Goal: Task Accomplishment & Management: Use online tool/utility

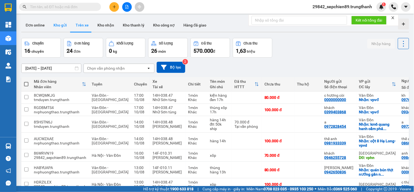
click at [61, 25] on button "Kho gửi" at bounding box center [60, 25] width 22 height 13
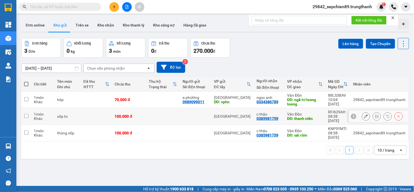
click at [24, 114] on input "checkbox" at bounding box center [26, 116] width 4 height 4
checkbox input "true"
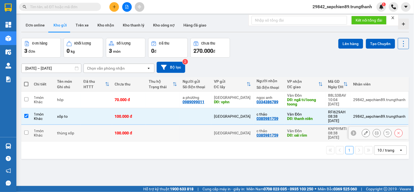
click at [26, 131] on input "checkbox" at bounding box center [26, 133] width 4 height 4
checkbox input "true"
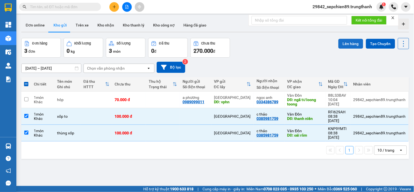
click at [344, 45] on button "Lên hàng" at bounding box center [351, 44] width 25 height 10
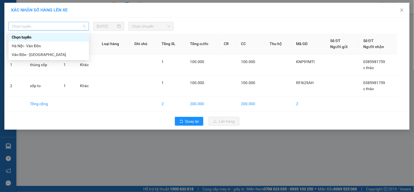
click at [81, 28] on span "Chọn tuyến" at bounding box center [49, 26] width 74 height 8
click at [42, 48] on div "Hà Nội - Vân Đồn" at bounding box center [49, 46] width 74 height 6
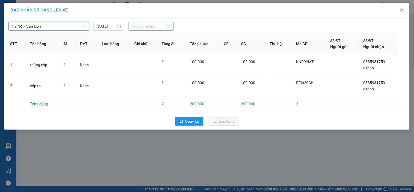
click at [161, 25] on span "Chọn chuyến" at bounding box center [151, 26] width 38 height 8
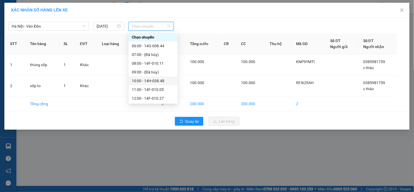
click at [163, 82] on div "10:00 - 14H-038.48" at bounding box center [153, 81] width 43 height 6
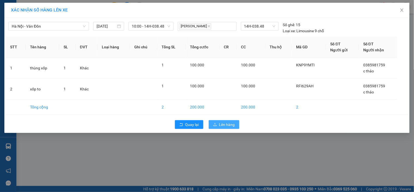
click at [224, 125] on span "Lên hàng" at bounding box center [227, 124] width 16 height 6
